Goal: Task Accomplishment & Management: Use online tool/utility

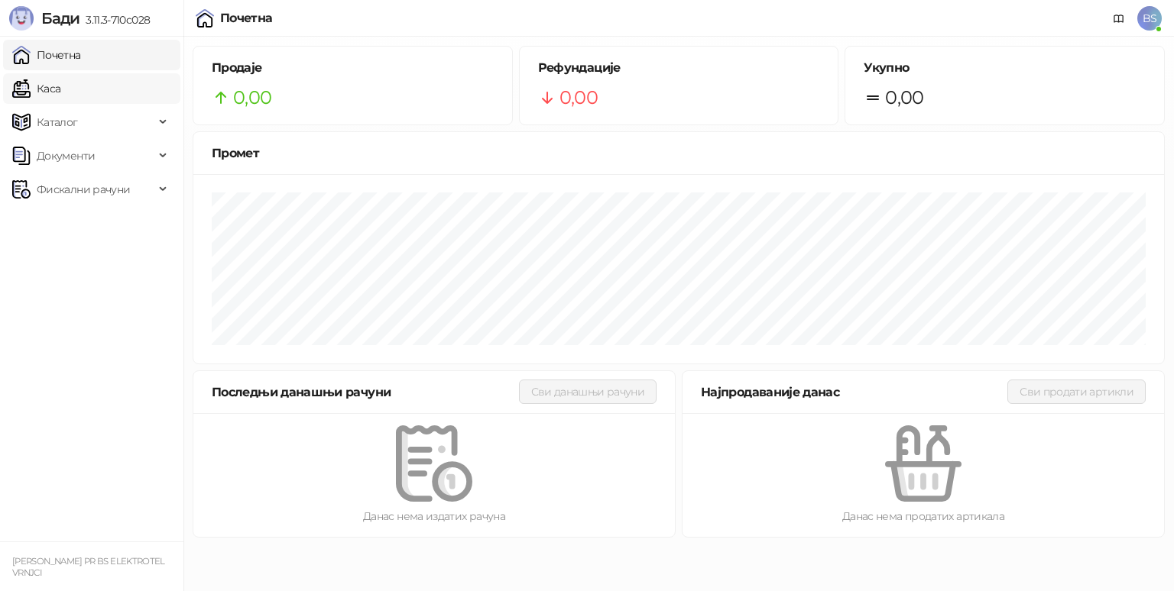
click at [60, 86] on link "Каса" at bounding box center [36, 88] width 48 height 31
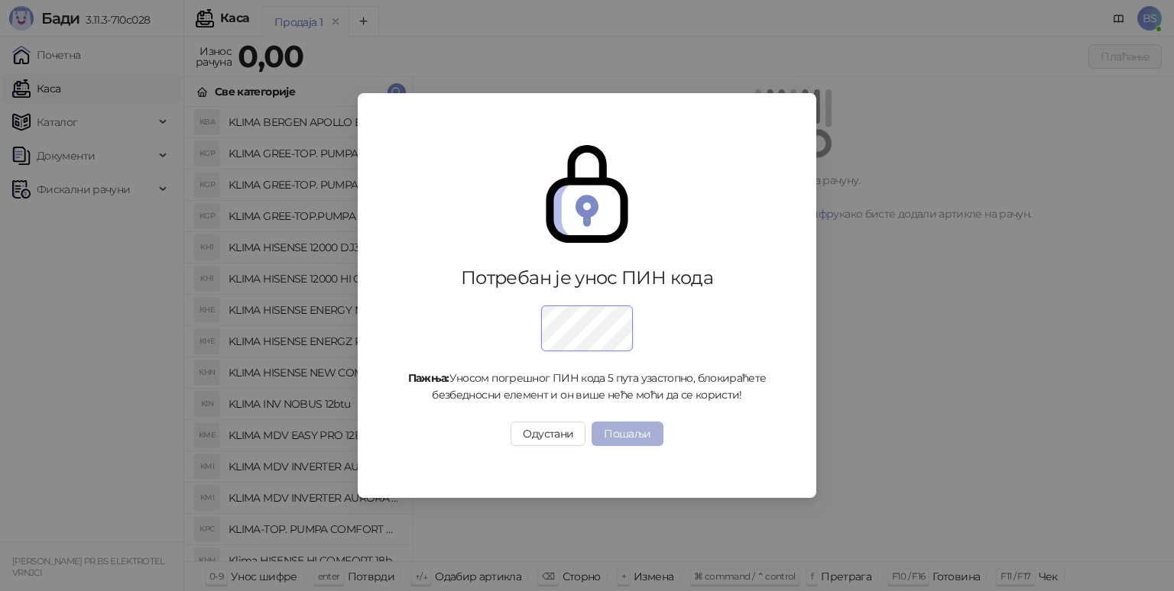
click at [628, 428] on button "Пошаљи" at bounding box center [626, 434] width 71 height 24
click at [630, 429] on button "Пошаљи" at bounding box center [626, 434] width 71 height 24
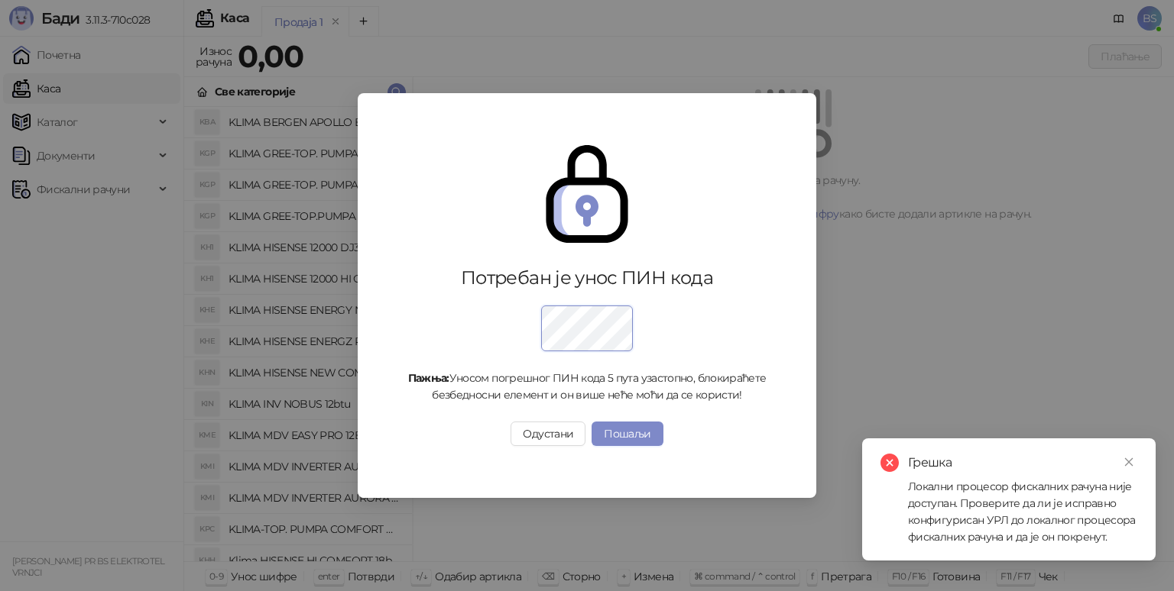
click at [1068, 500] on div "Локални процесор фискалних рачуна није доступан. Проверите да ли је исправно ко…" at bounding box center [1022, 511] width 229 height 67
click at [1138, 459] on div "Грешка Локални процесор фискалних рачуна није доступан. Проверите да ли је испр…" at bounding box center [1008, 500] width 293 height 122
click at [1134, 458] on link "Close" at bounding box center [1128, 462] width 17 height 17
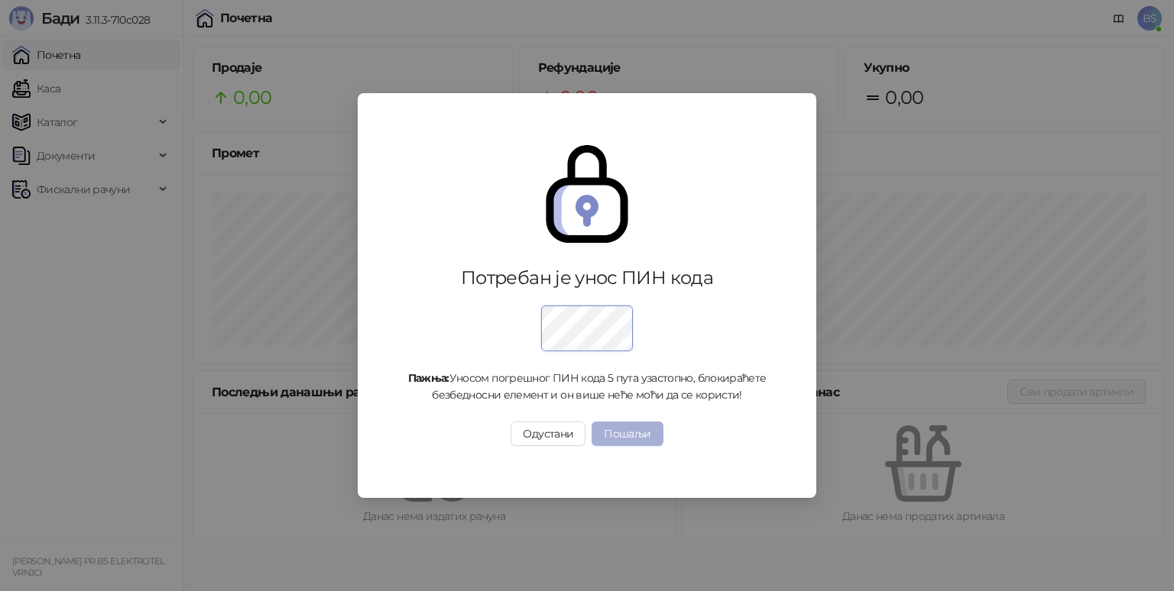
click at [644, 428] on button "Пошаљи" at bounding box center [626, 434] width 71 height 24
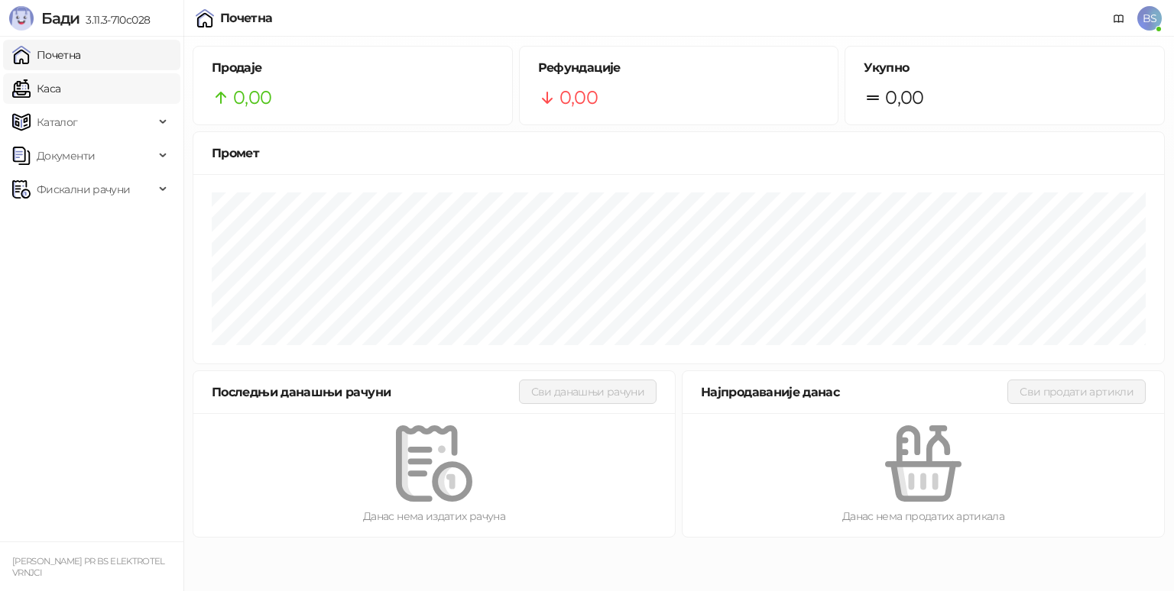
click at [58, 77] on link "Каса" at bounding box center [36, 88] width 48 height 31
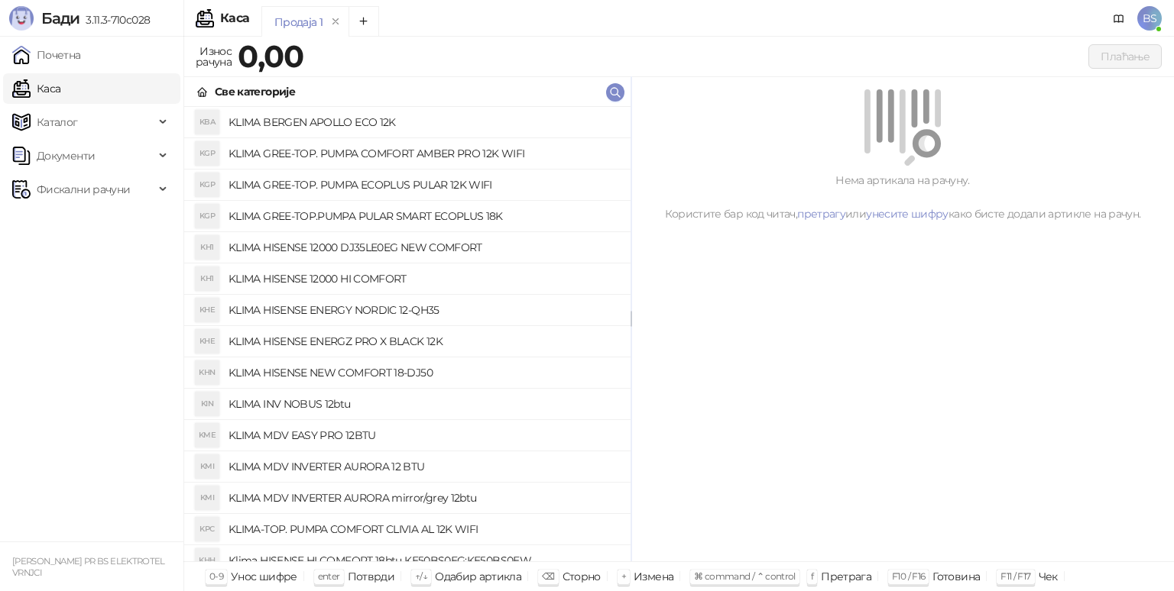
drag, startPoint x: 414, startPoint y: 89, endPoint x: 604, endPoint y: 92, distance: 189.6
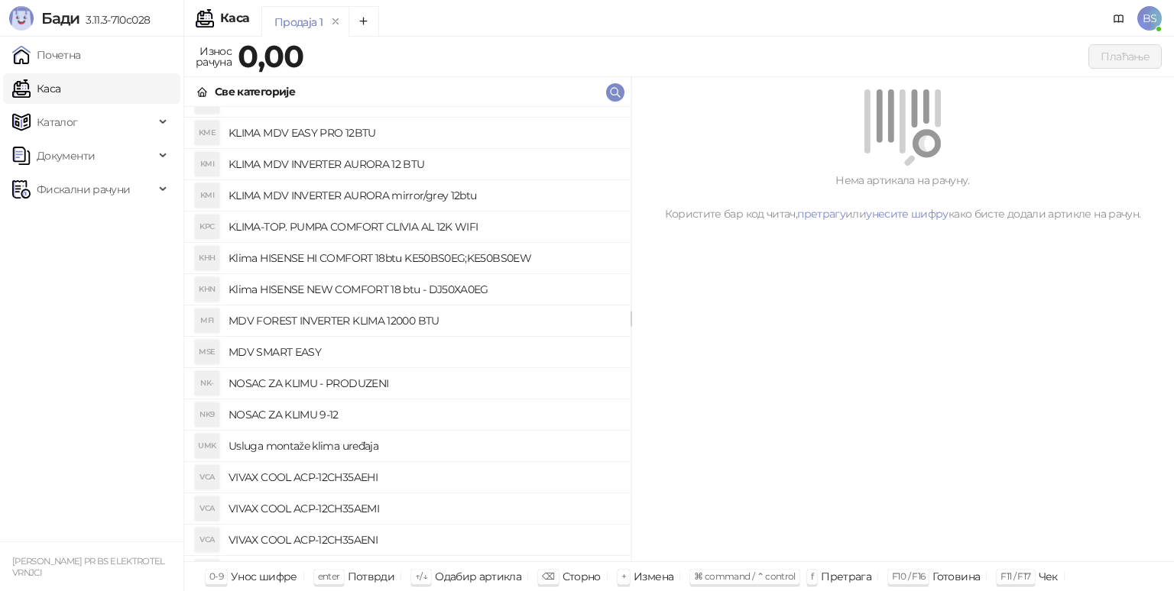
scroll to position [328, 0]
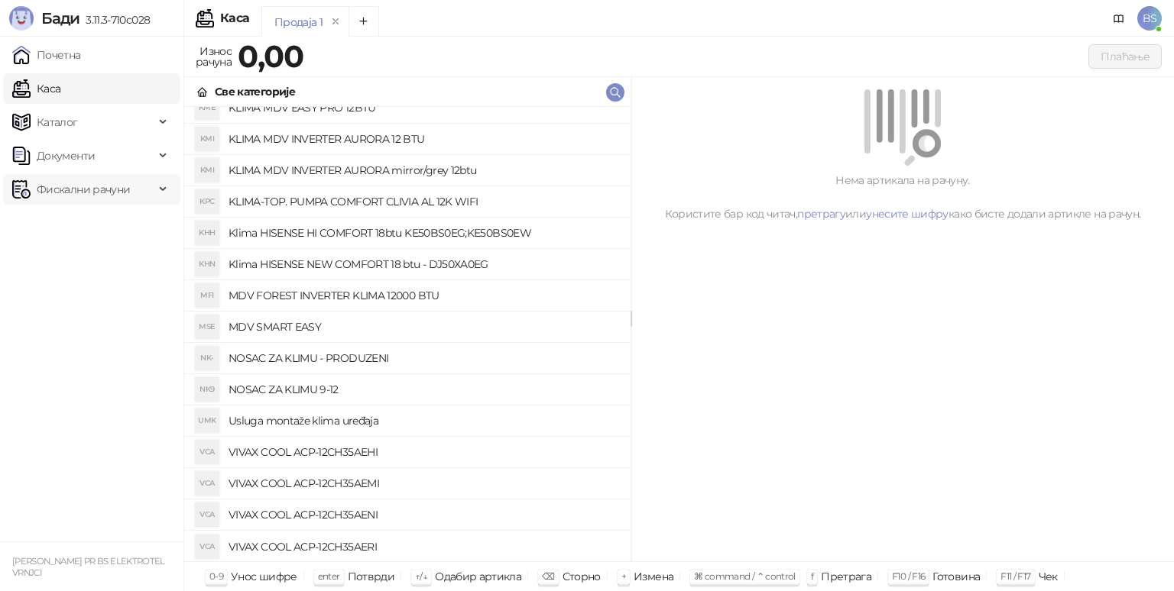
click at [90, 189] on span "Фискални рачуни" at bounding box center [83, 189] width 93 height 31
click at [102, 192] on span "Фискални рачуни" at bounding box center [83, 189] width 93 height 31
click at [107, 152] on span "Документи" at bounding box center [83, 156] width 142 height 31
click at [105, 152] on span "Документи" at bounding box center [83, 156] width 142 height 31
click at [109, 126] on span "Каталог" at bounding box center [83, 122] width 142 height 31
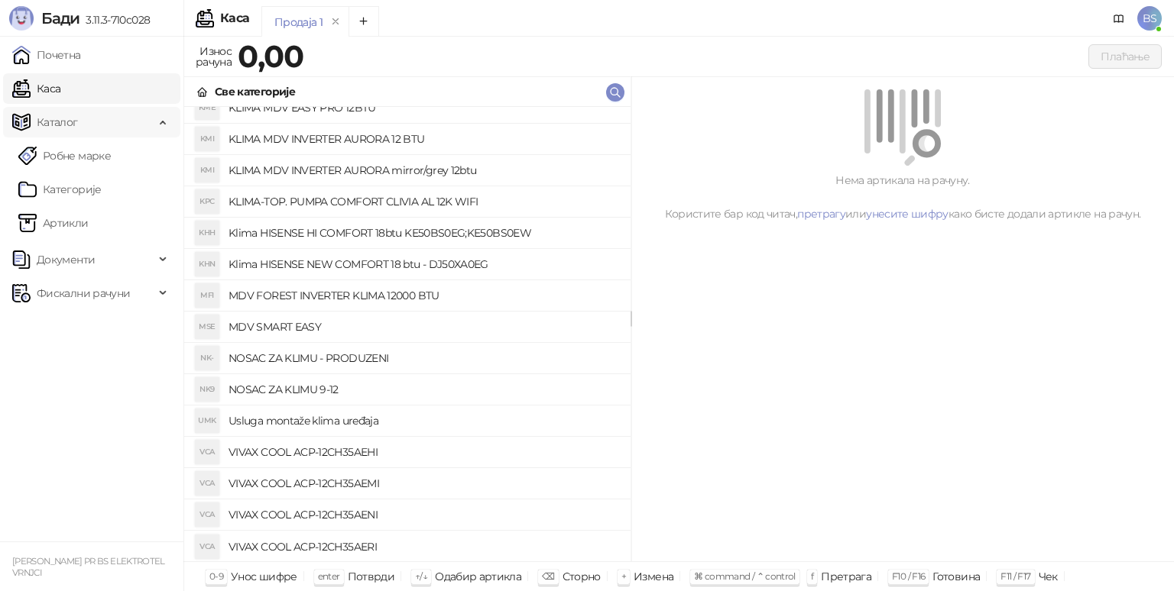
click at [109, 126] on span "Каталог" at bounding box center [83, 122] width 142 height 31
click at [60, 86] on link "Каса" at bounding box center [36, 88] width 48 height 31
click at [57, 68] on link "Почетна" at bounding box center [46, 55] width 69 height 31
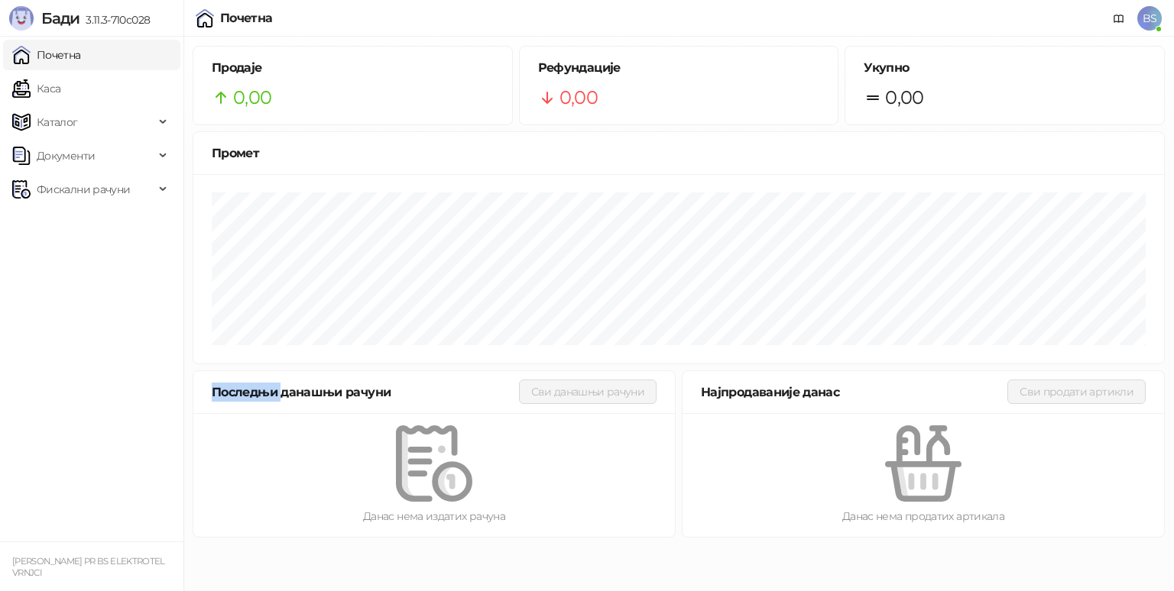
click at [254, 402] on div "Последњи данашњи рачуни Сви данашњи рачуни" at bounding box center [434, 392] width 445 height 24
click at [60, 86] on link "Каса" at bounding box center [36, 88] width 48 height 31
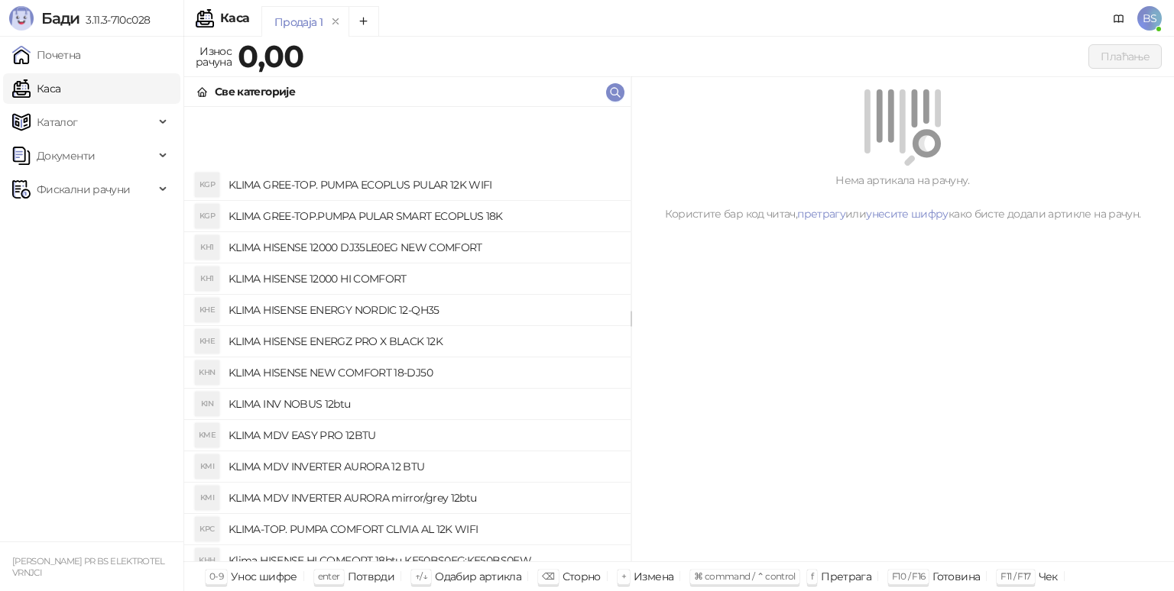
scroll to position [328, 0]
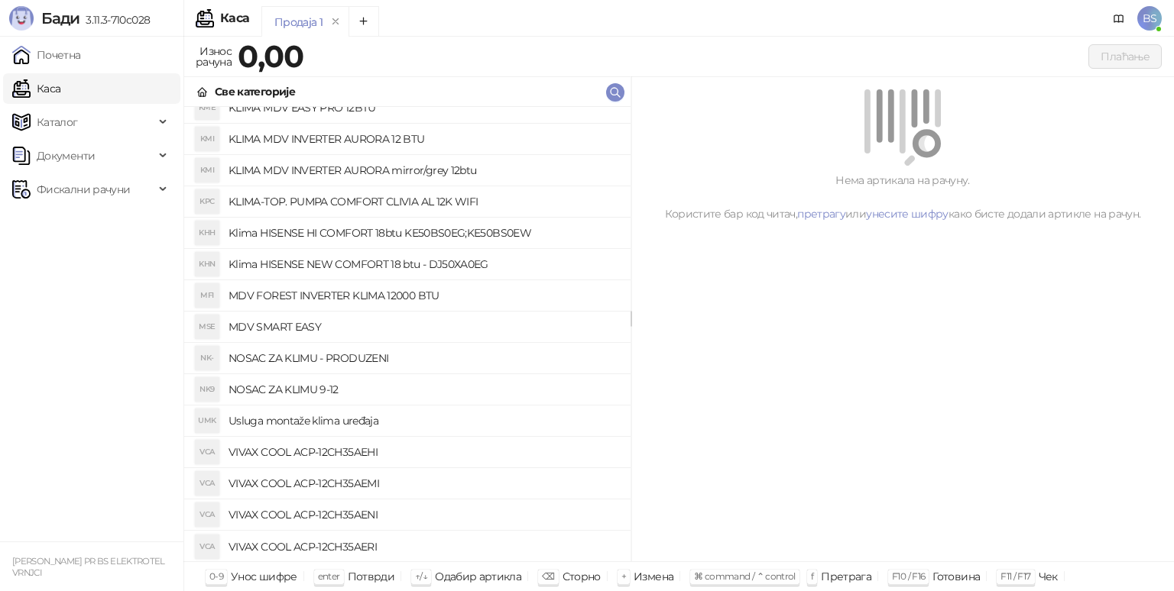
click at [345, 452] on h4 "VIVAX COOL ACP-12CH35AEHI" at bounding box center [423, 452] width 390 height 24
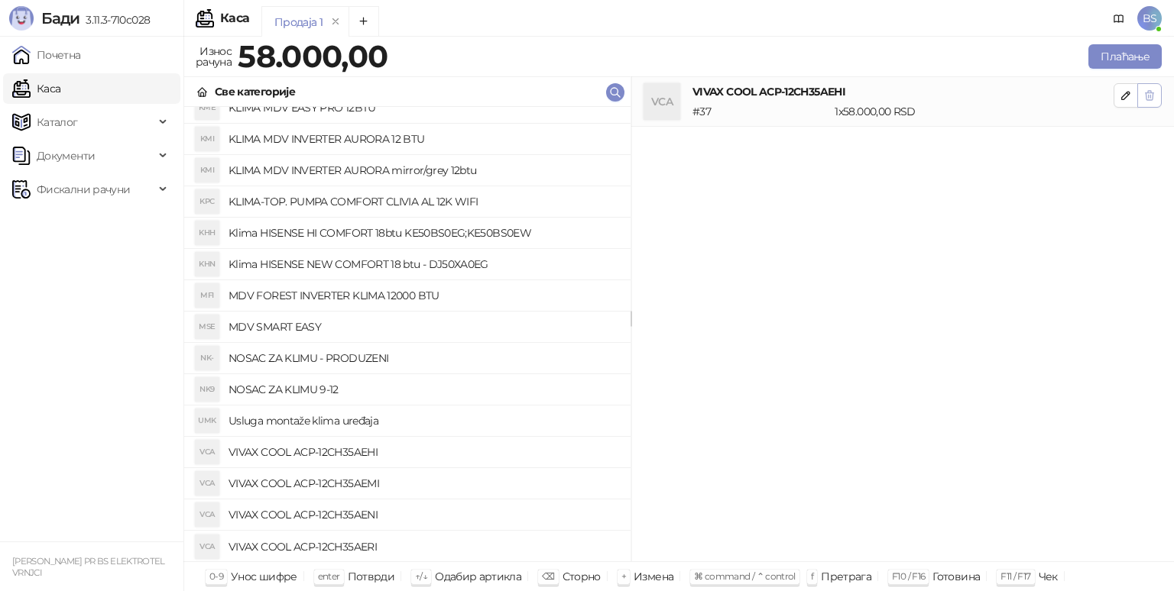
click at [1147, 96] on icon "button" at bounding box center [1149, 95] width 12 height 12
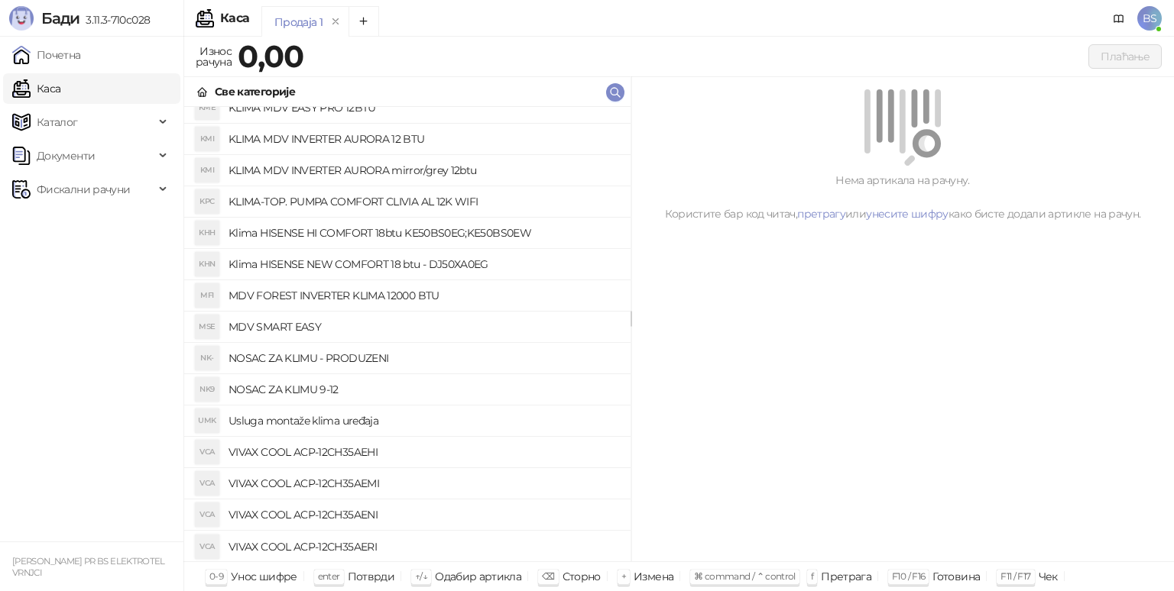
click at [315, 355] on h4 "NOSAC ZA KLIMU - PRODUZENI" at bounding box center [423, 358] width 390 height 24
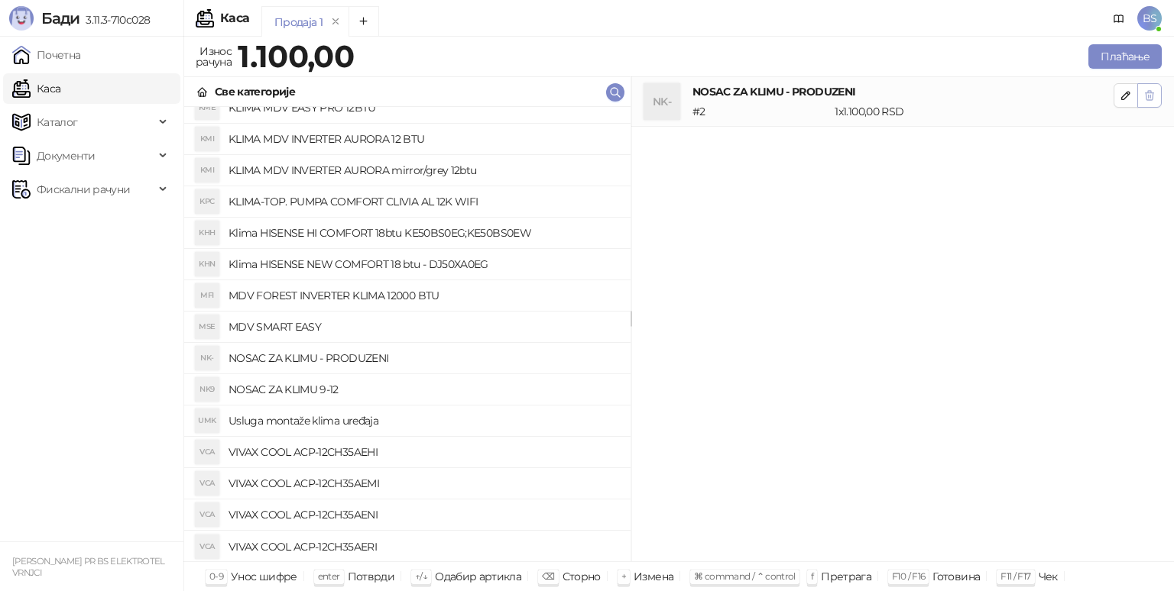
click at [1154, 95] on icon "button" at bounding box center [1149, 95] width 12 height 12
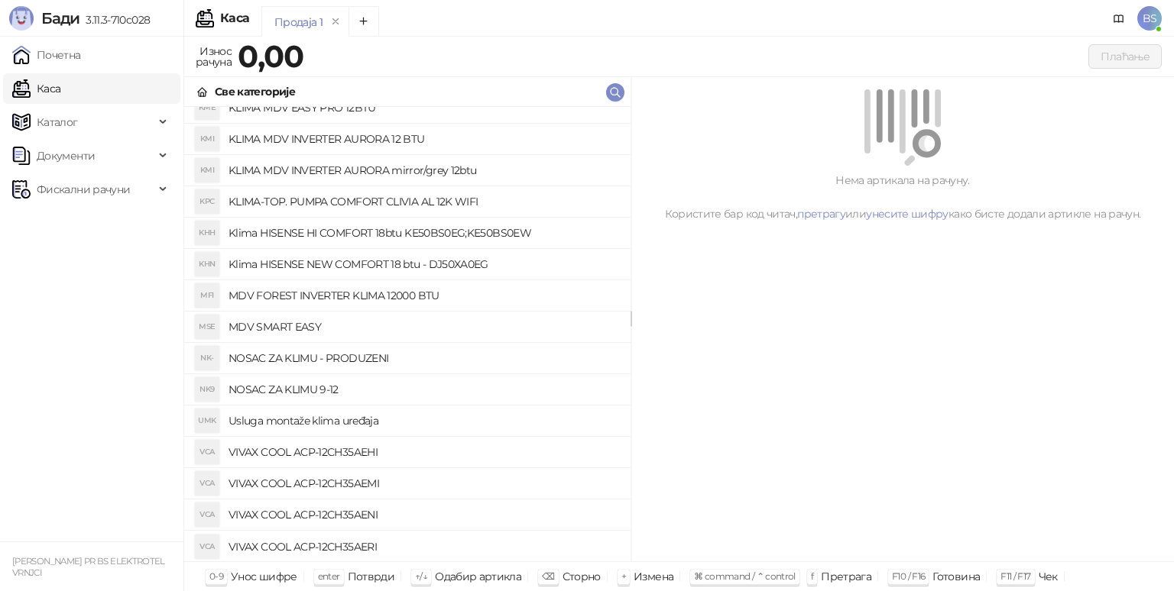
click at [338, 420] on h4 "Usluga montaže klima uređaja" at bounding box center [423, 421] width 390 height 24
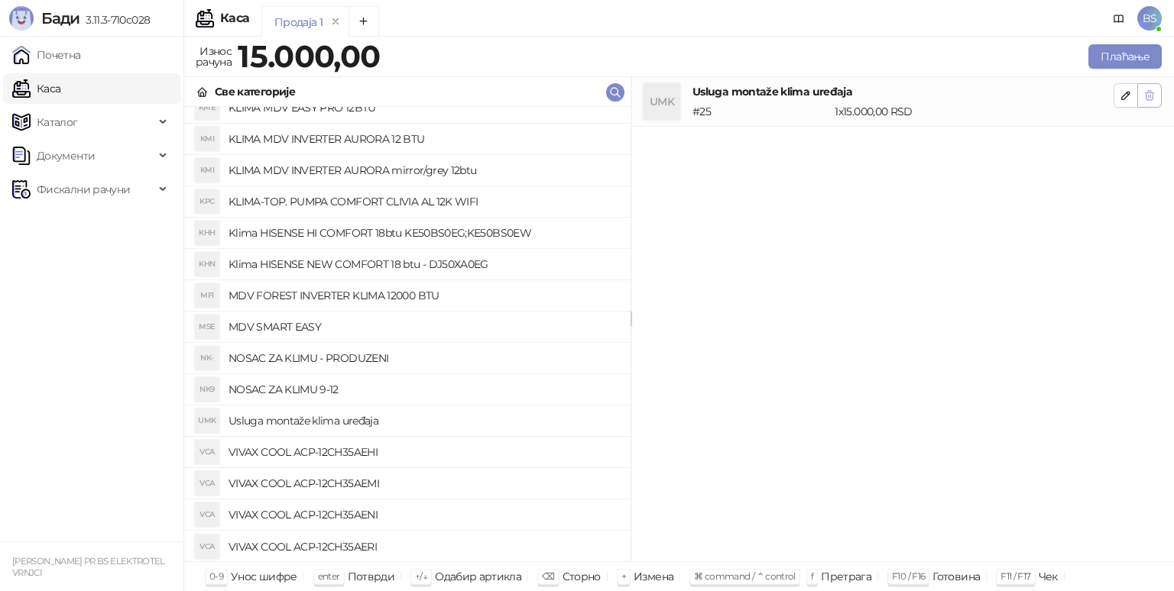
click at [1148, 103] on button "button" at bounding box center [1149, 95] width 24 height 24
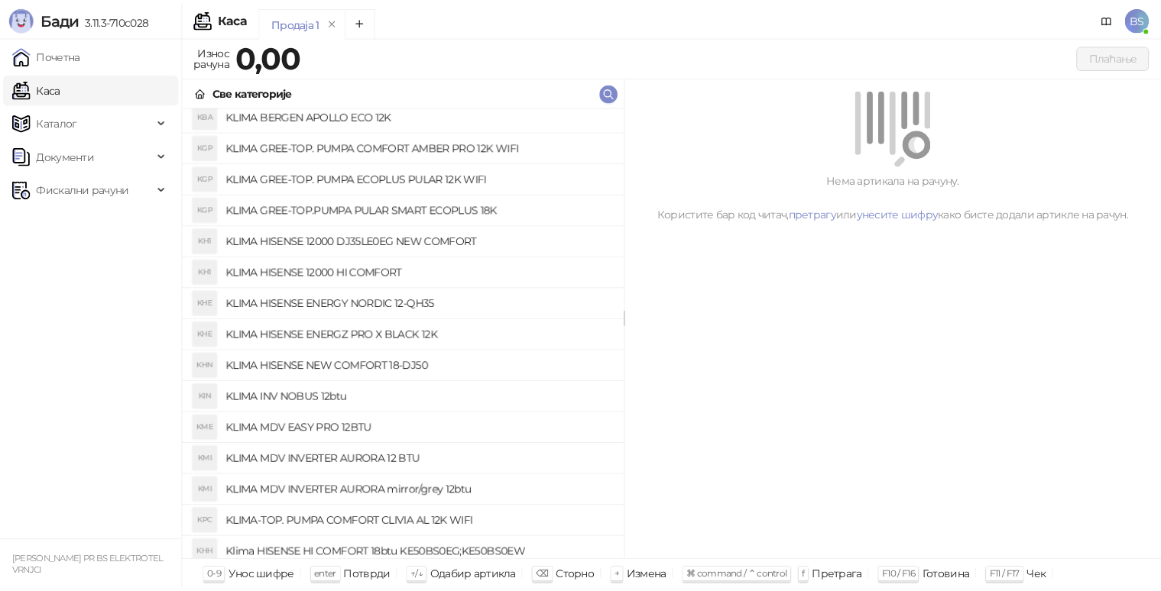
scroll to position [0, 0]
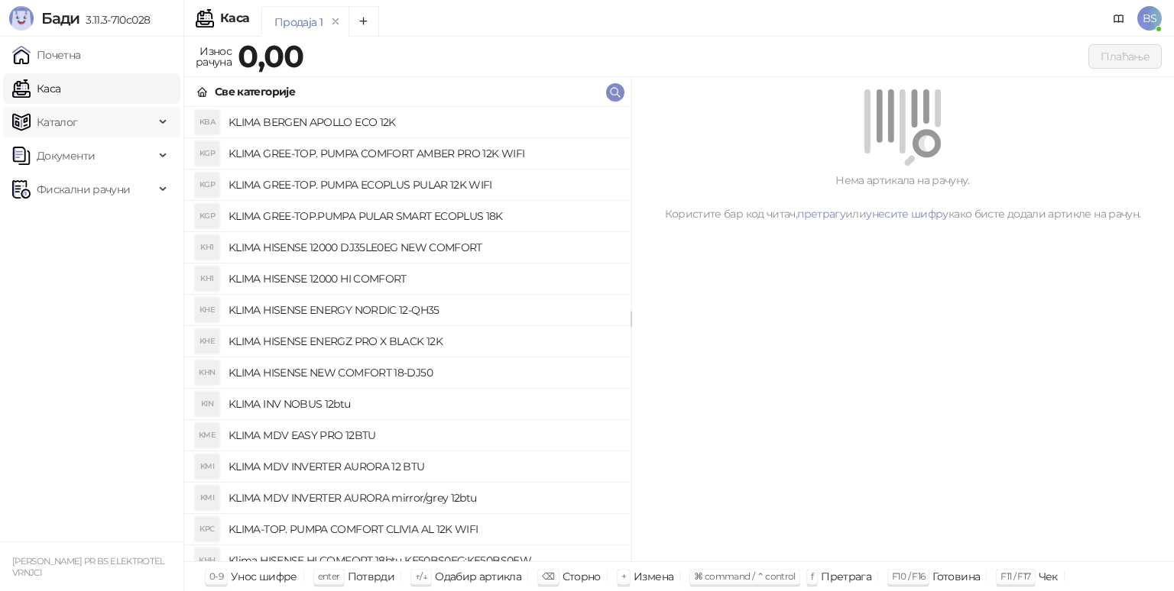
click at [50, 126] on span "Каталог" at bounding box center [57, 122] width 41 height 31
click at [68, 260] on span "Документи" at bounding box center [66, 260] width 58 height 31
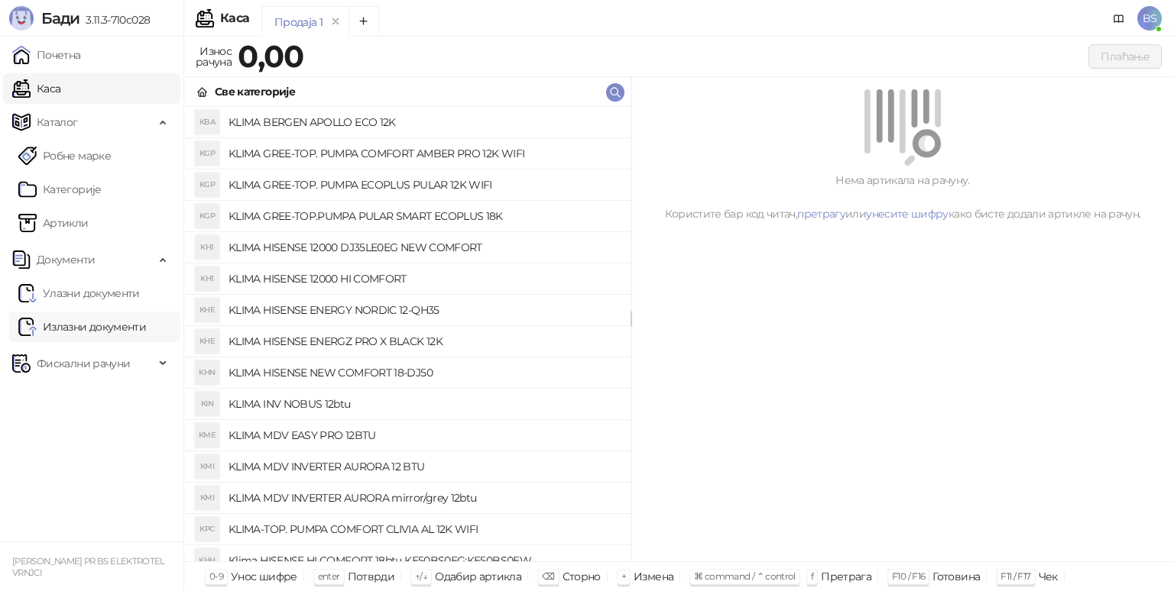
click at [79, 328] on link "Излазни документи" at bounding box center [82, 327] width 128 height 31
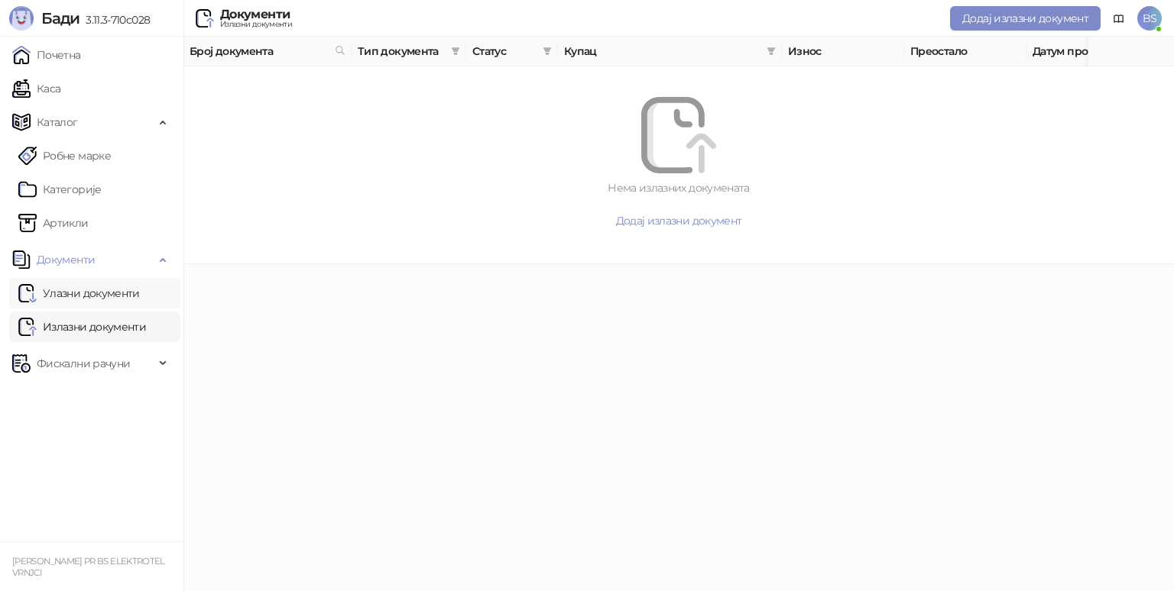
click at [69, 293] on link "Улазни документи" at bounding box center [79, 293] width 122 height 31
click at [85, 357] on span "Фискални рачуни" at bounding box center [83, 363] width 93 height 31
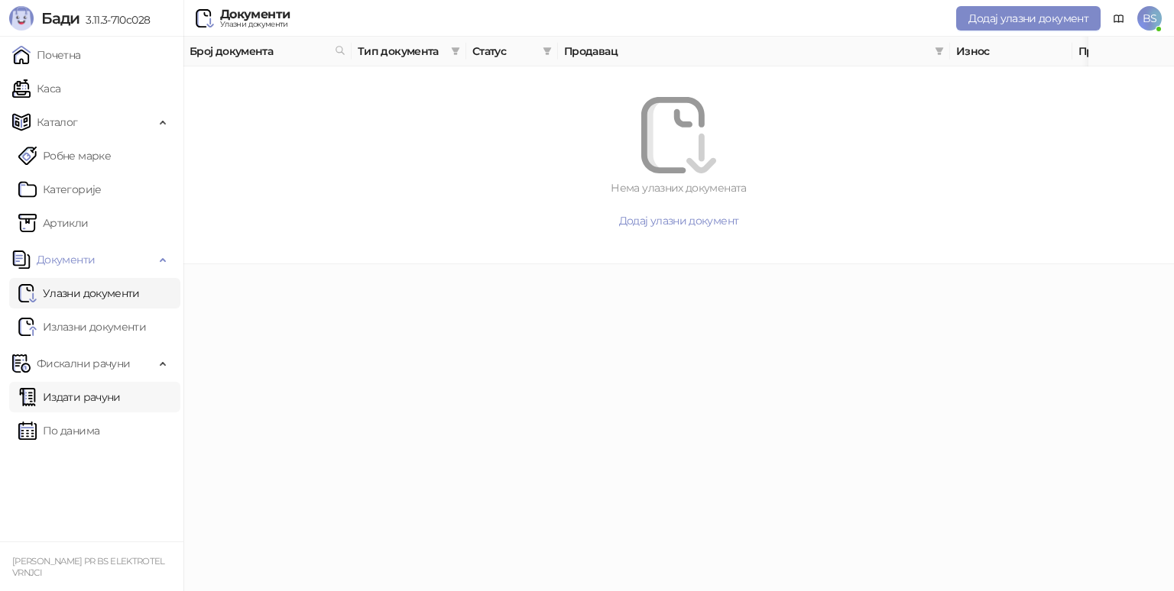
click at [75, 394] on link "Издати рачуни" at bounding box center [69, 397] width 102 height 31
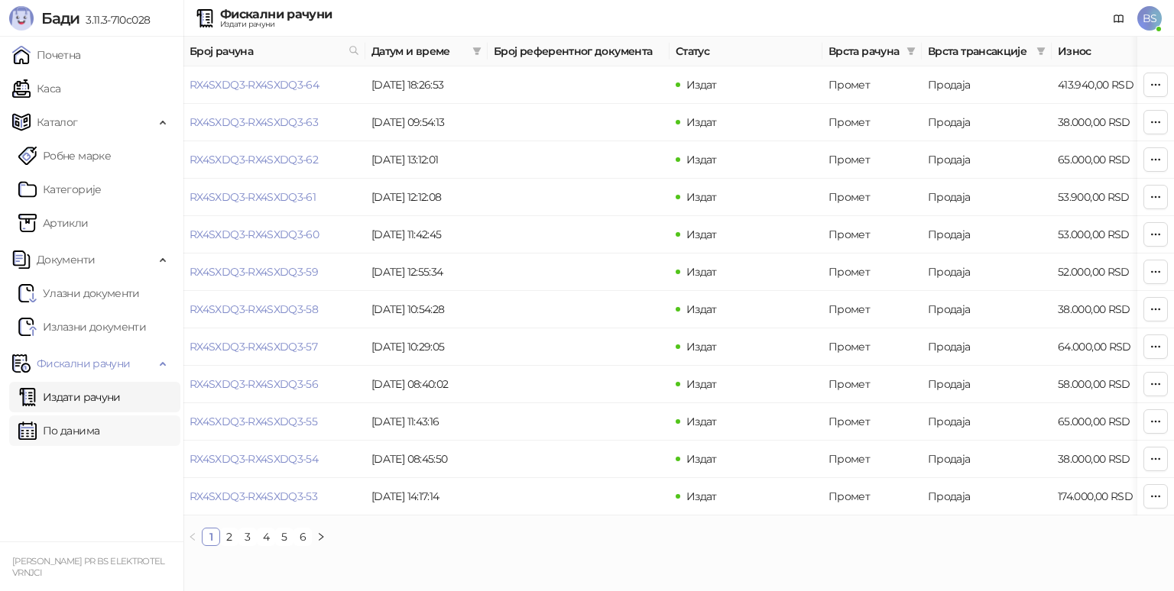
click at [89, 416] on link "По данима" at bounding box center [58, 431] width 81 height 31
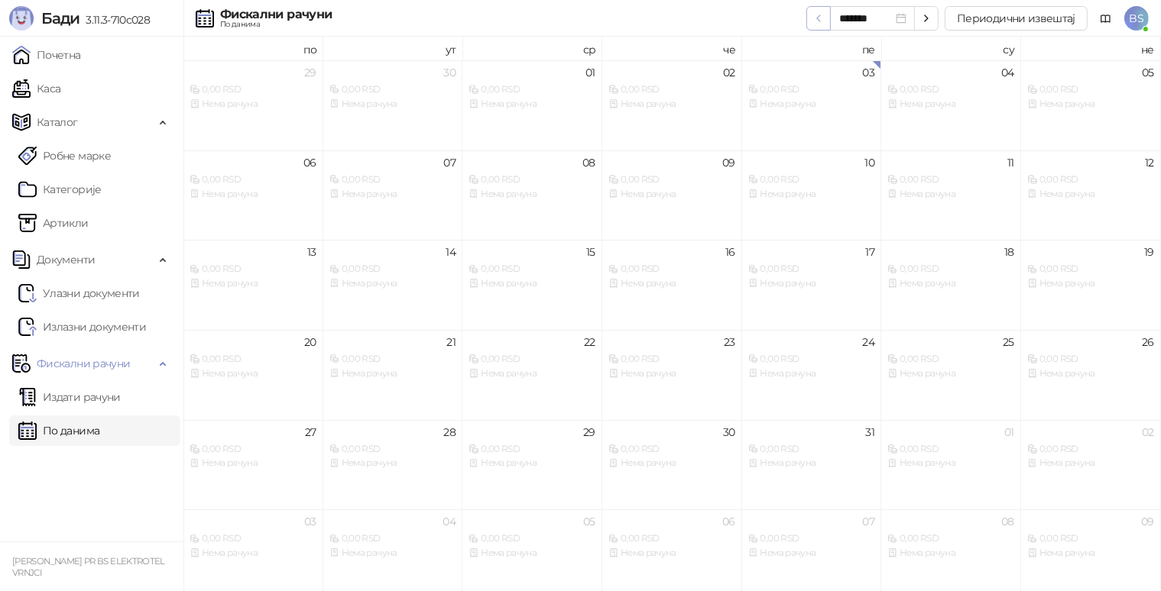
click at [822, 11] on span "button" at bounding box center [818, 18] width 12 height 15
click at [815, 18] on icon "button" at bounding box center [818, 18] width 12 height 12
click at [926, 13] on icon "button" at bounding box center [926, 18] width 12 height 12
type input "*******"
click at [47, 92] on link "Каса" at bounding box center [36, 88] width 48 height 31
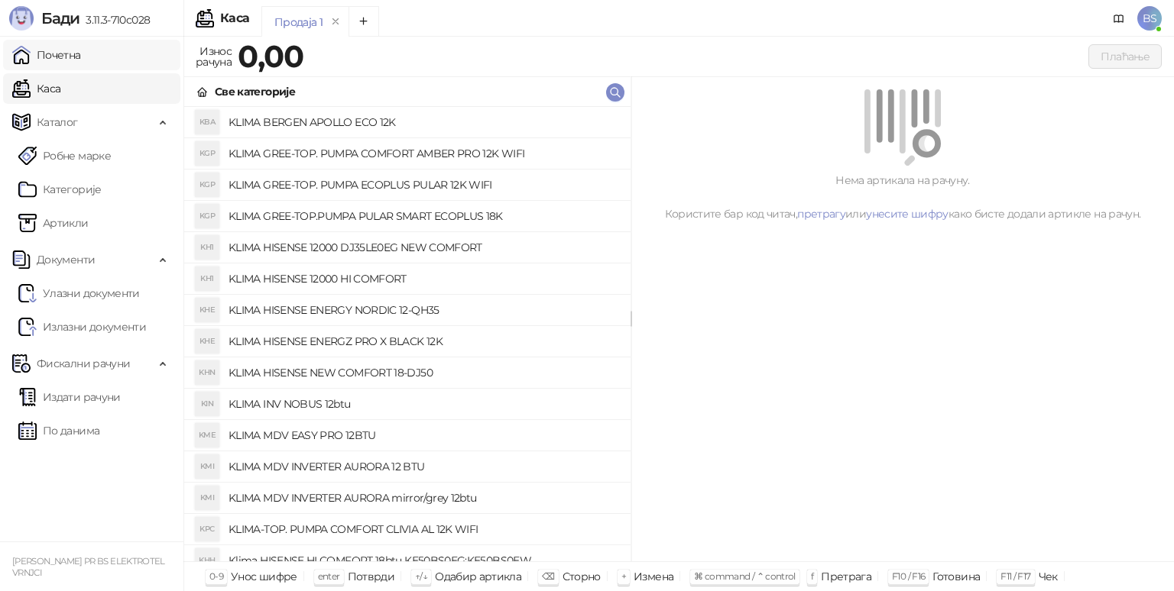
click at [81, 56] on link "Почетна" at bounding box center [46, 55] width 69 height 31
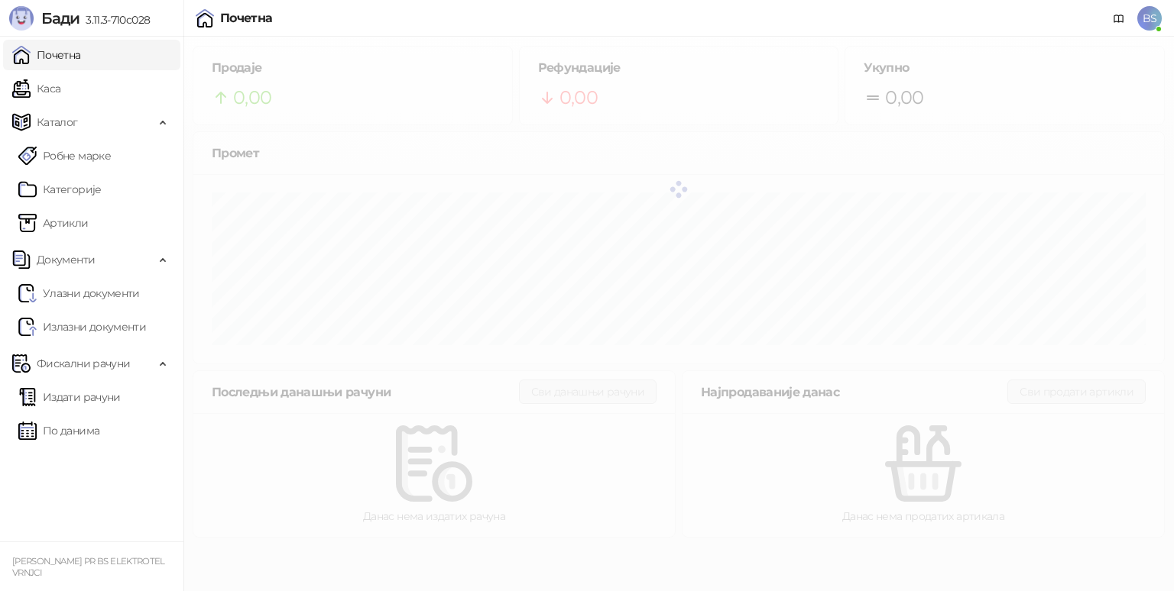
click at [86, 138] on ul "Робне марке [PERSON_NAME]" at bounding box center [91, 190] width 183 height 104
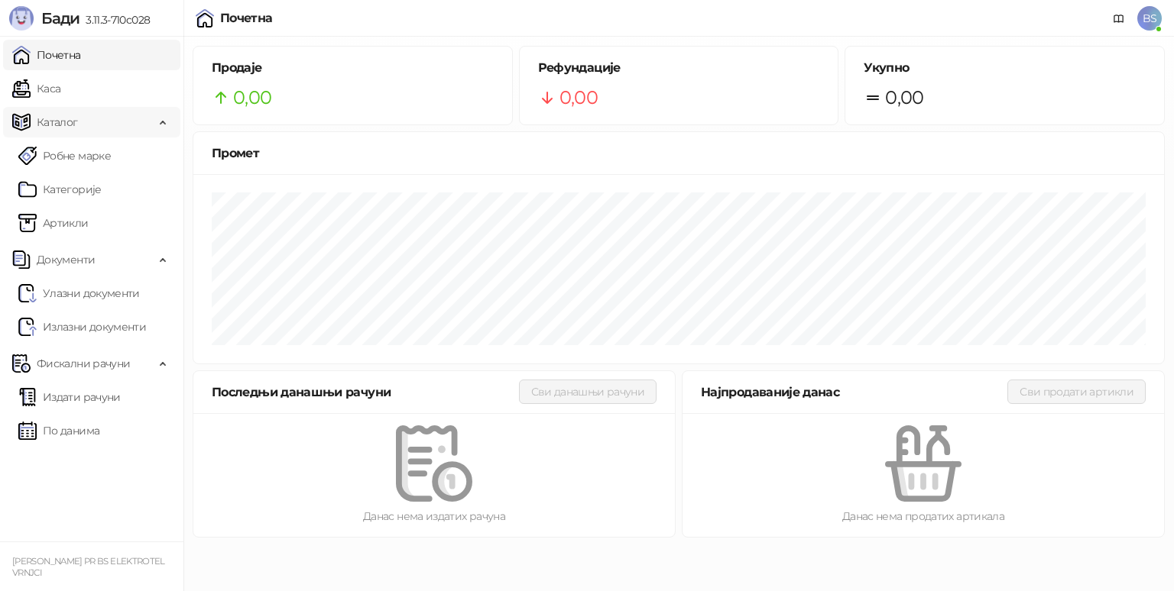
click at [94, 125] on span "Каталог" at bounding box center [83, 122] width 142 height 31
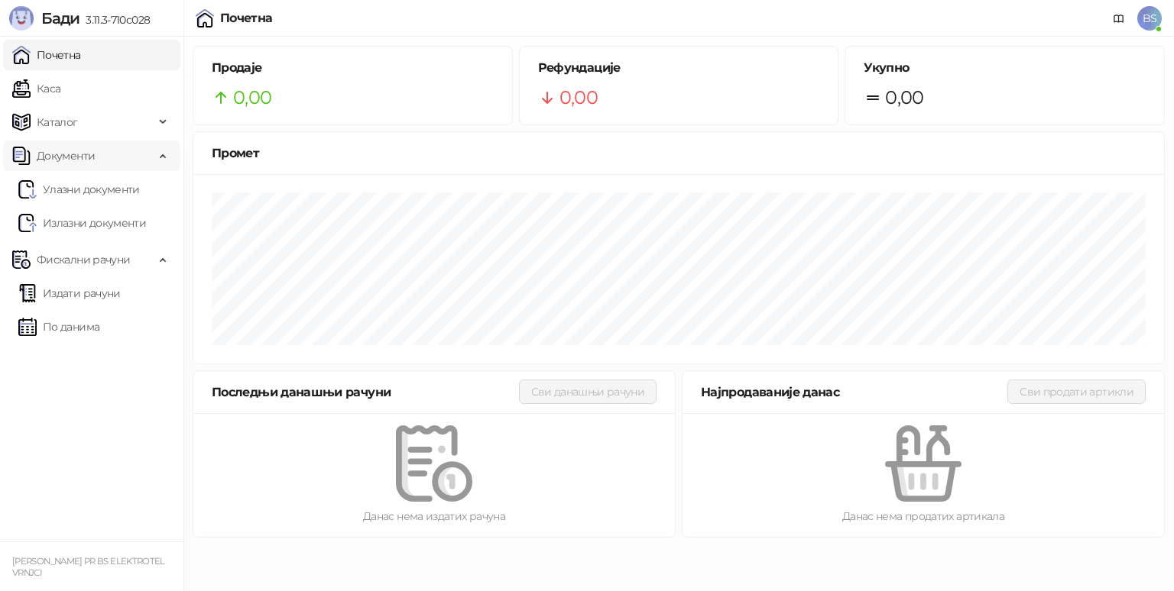
click at [88, 162] on span "Документи" at bounding box center [66, 156] width 58 height 31
click at [96, 193] on span "Фискални рачуни" at bounding box center [83, 189] width 93 height 31
click at [96, 245] on link "По данима" at bounding box center [58, 256] width 81 height 31
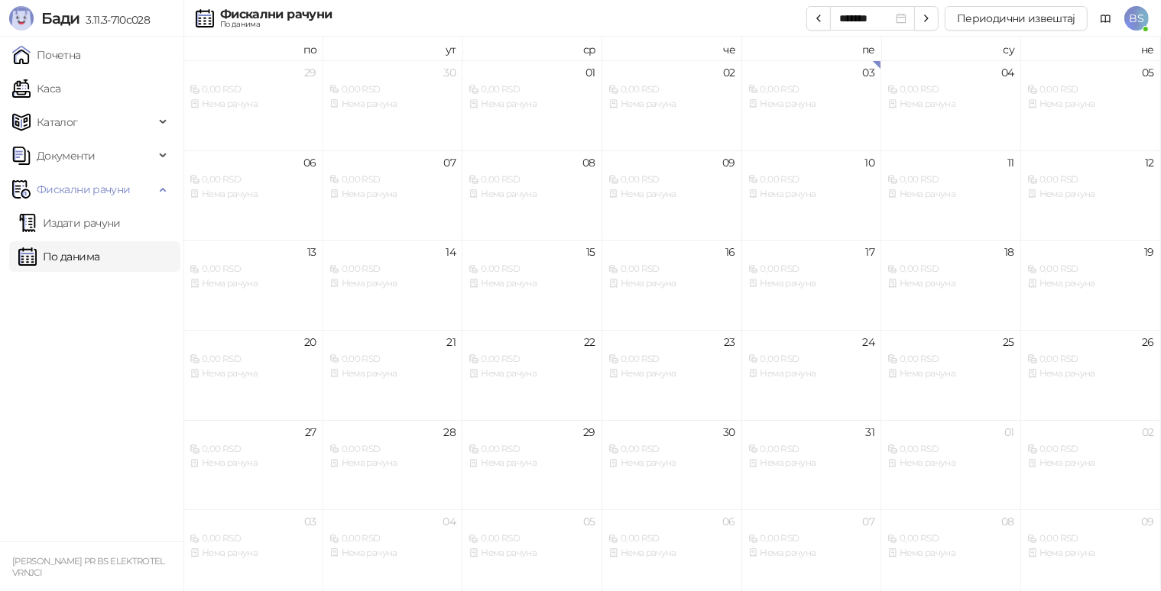
click at [107, 206] on ul "Издати рачуни По данима" at bounding box center [91, 240] width 183 height 70
click at [100, 222] on link "Издати рачуни" at bounding box center [69, 223] width 102 height 31
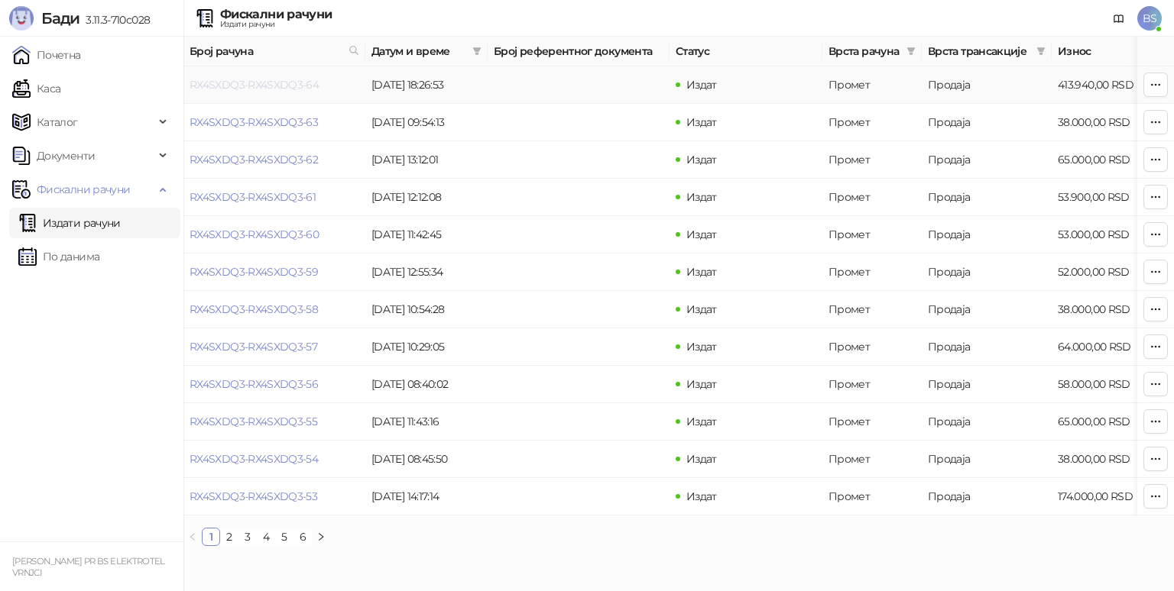
click at [287, 80] on link "RX4SXDQ3-RX4SXDQ3-64" at bounding box center [254, 85] width 129 height 14
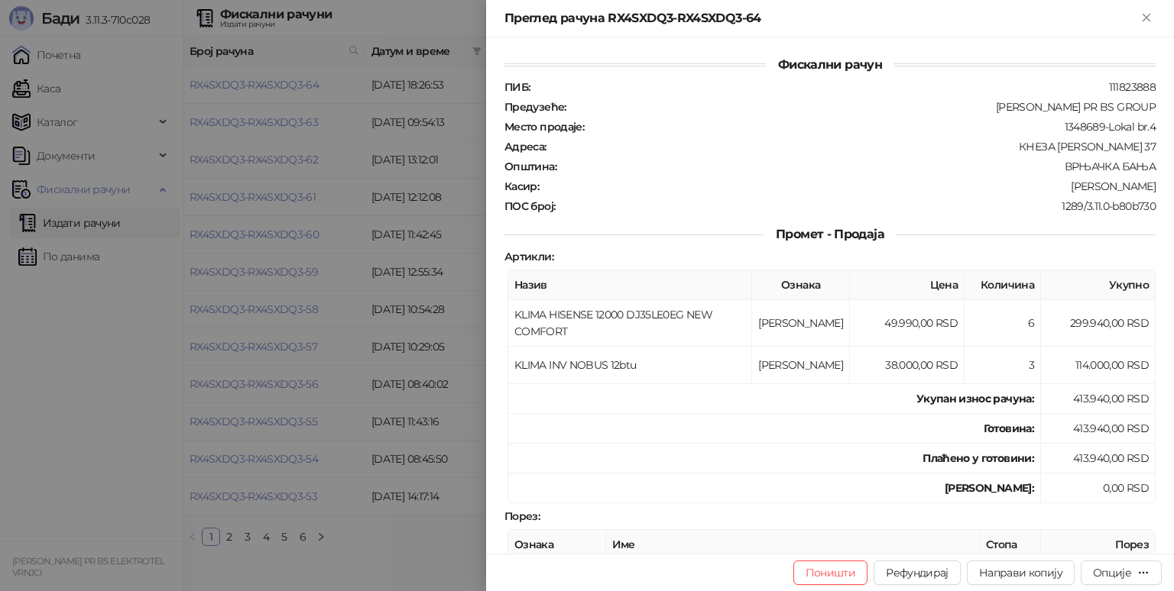
click at [70, 419] on div at bounding box center [587, 295] width 1174 height 591
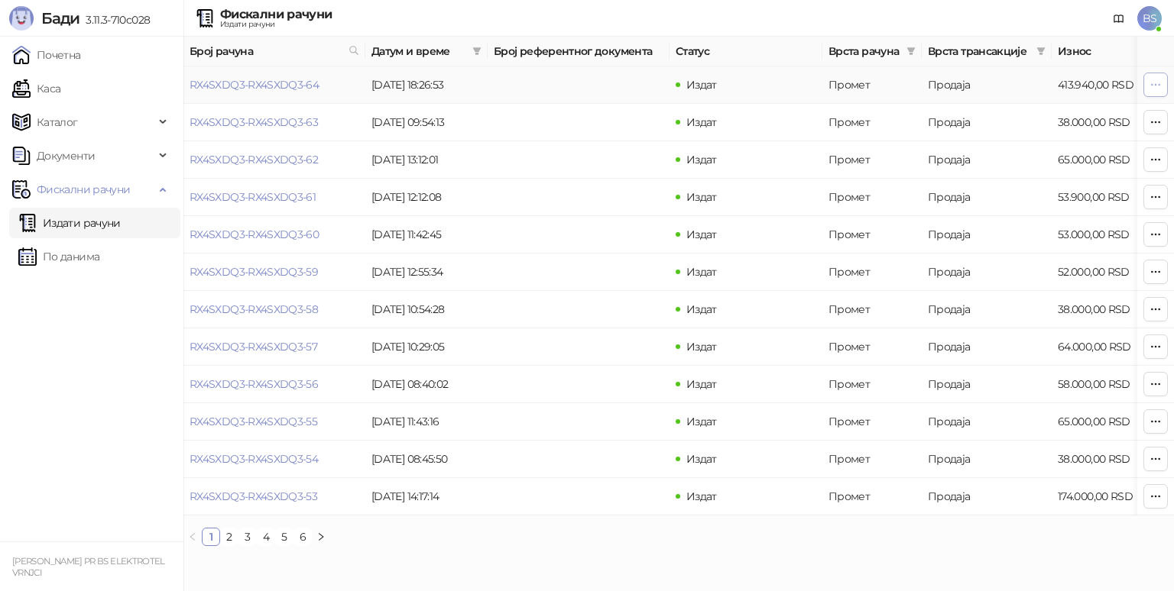
click at [1150, 82] on icon "button" at bounding box center [1155, 85] width 12 height 12
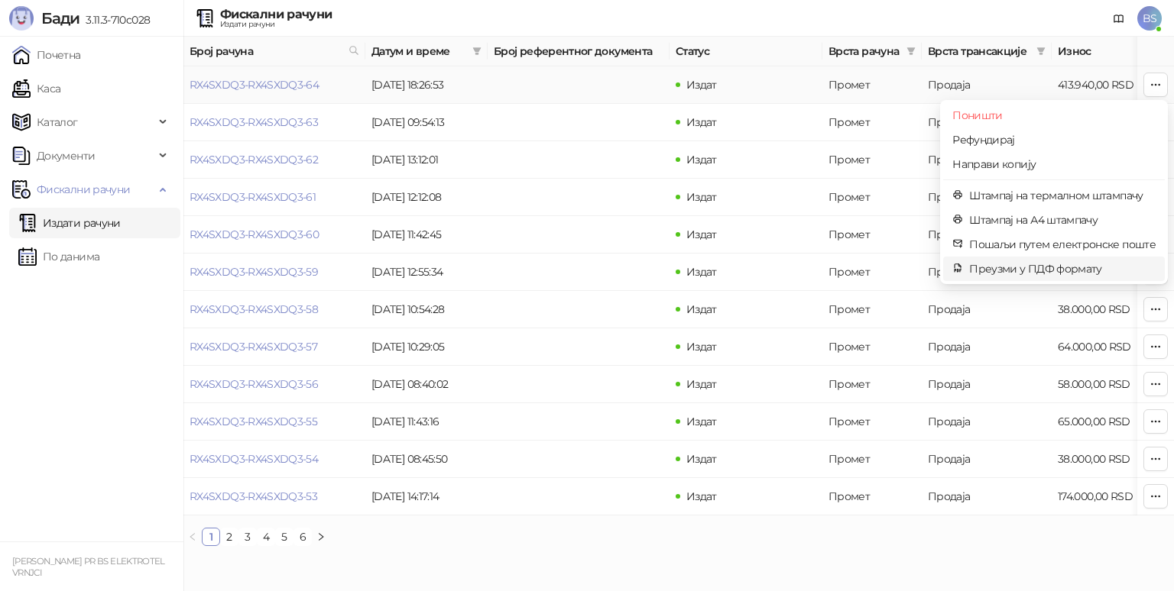
click at [1024, 271] on span "Преузми у ПДФ формату" at bounding box center [1062, 269] width 186 height 17
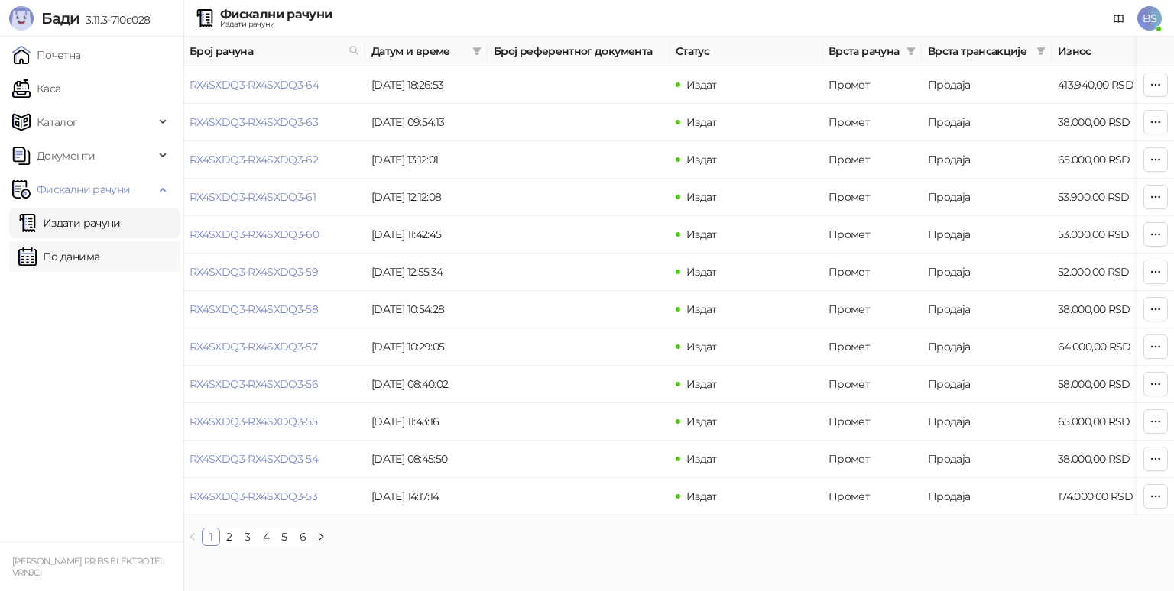
click at [83, 248] on link "По данима" at bounding box center [58, 256] width 81 height 31
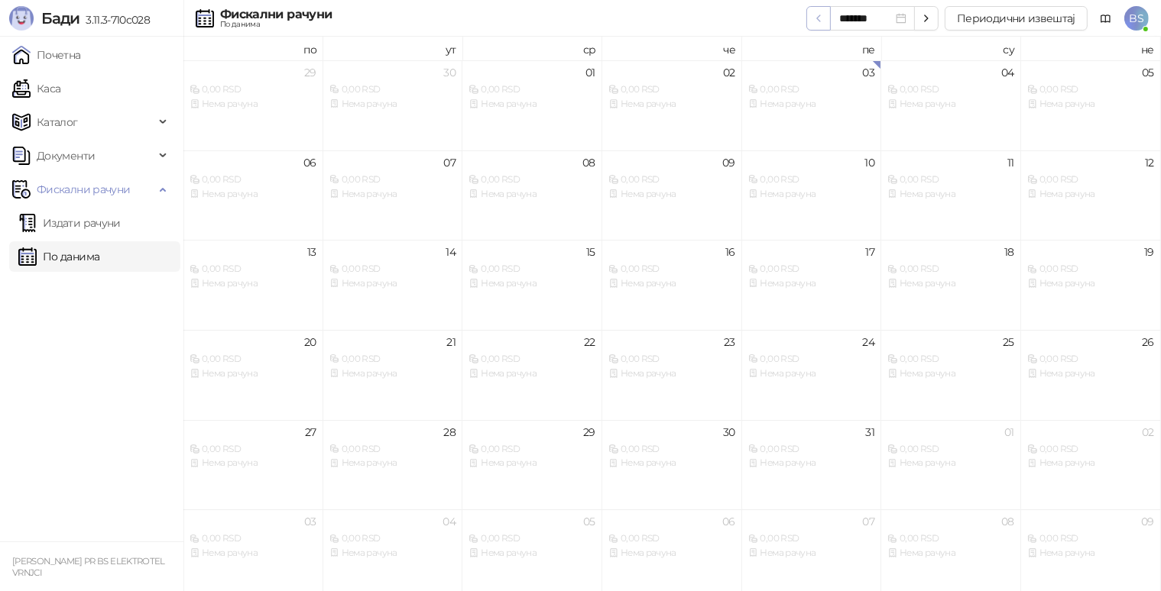
click at [820, 15] on icon "button" at bounding box center [818, 18] width 3 height 6
type input "*******"
click at [991, 20] on button "Периодични извештај" at bounding box center [1016, 18] width 143 height 24
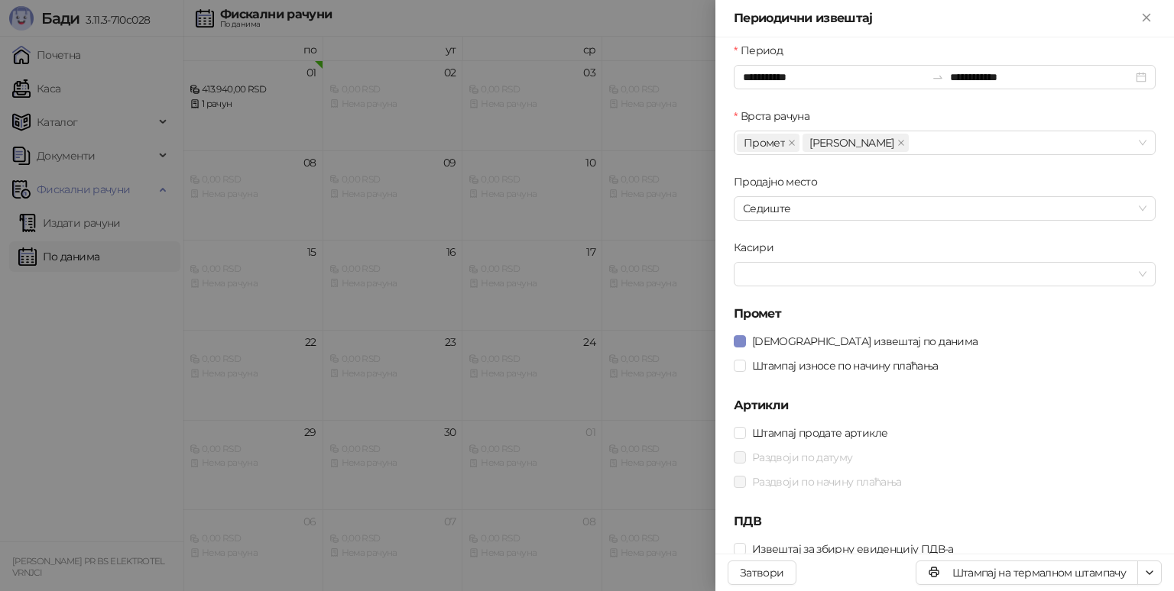
scroll to position [21, 0]
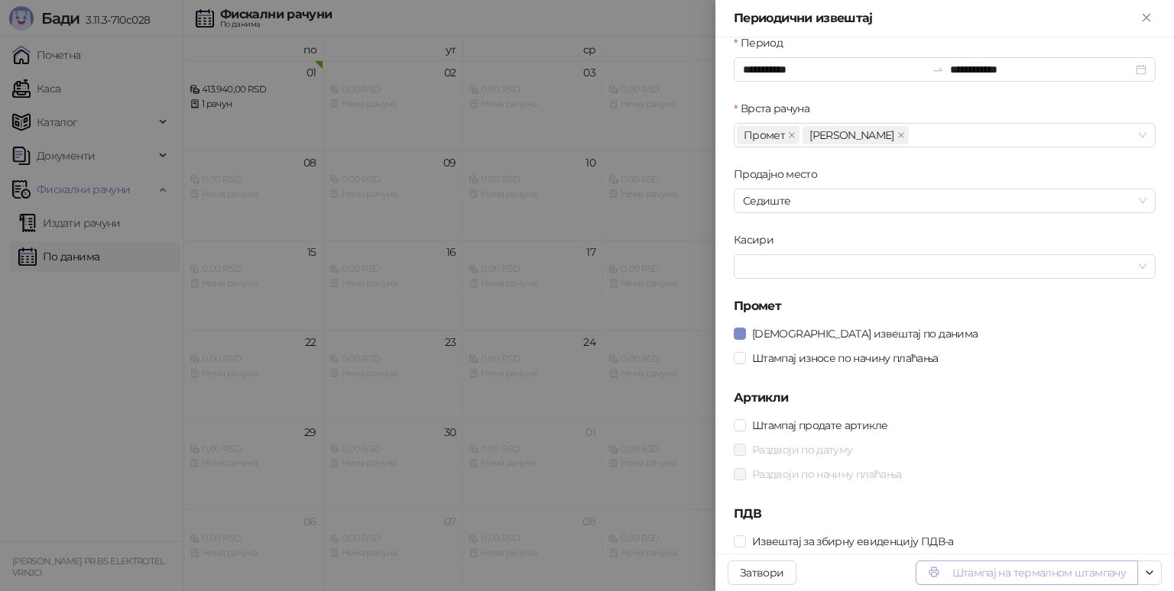
click at [990, 573] on button "Штампај на термалном штампачу" at bounding box center [1027, 573] width 222 height 24
click at [1146, 11] on icon "Close" at bounding box center [1146, 18] width 14 height 14
